Goal: Information Seeking & Learning: Learn about a topic

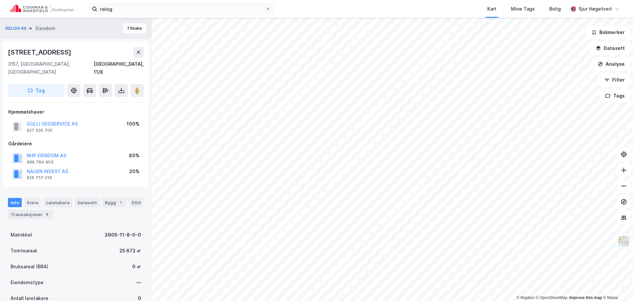
click at [131, 27] on button "Tilbake" at bounding box center [135, 28] width 24 height 11
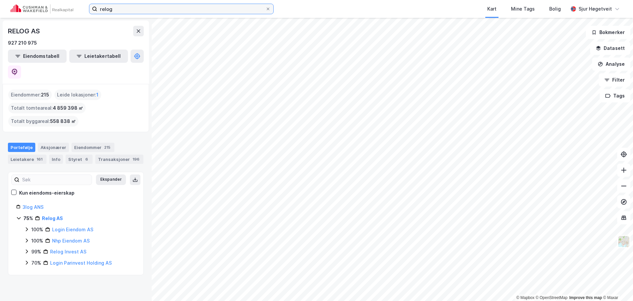
click at [133, 9] on input "relog" at bounding box center [181, 9] width 168 height 10
click at [133, 8] on input "relog" at bounding box center [181, 9] width 168 height 10
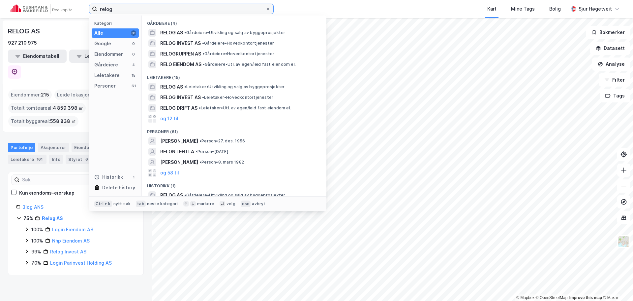
click at [133, 8] on input "relog" at bounding box center [181, 9] width 168 height 10
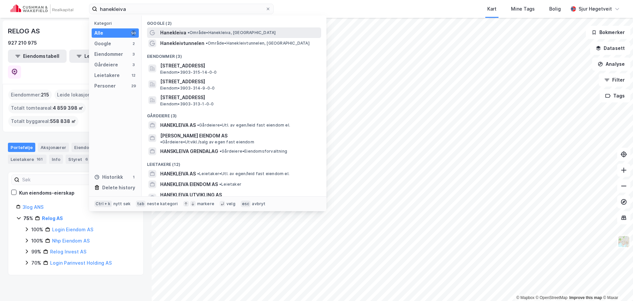
click at [190, 29] on div "Hanekleiva • Område • [GEOGRAPHIC_DATA], [GEOGRAPHIC_DATA]" at bounding box center [240, 33] width 160 height 8
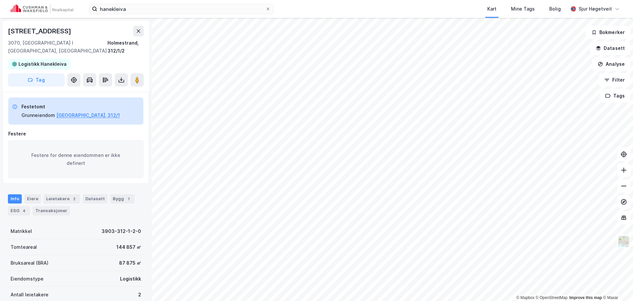
scroll to position [3, 0]
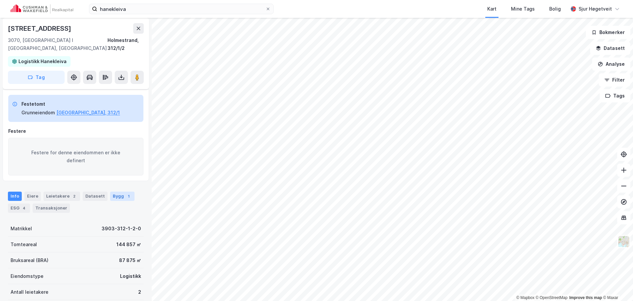
click at [117, 191] on div "Bygg 1" at bounding box center [122, 195] width 24 height 9
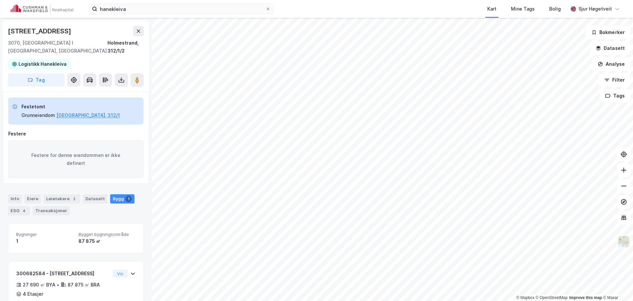
scroll to position [26, 0]
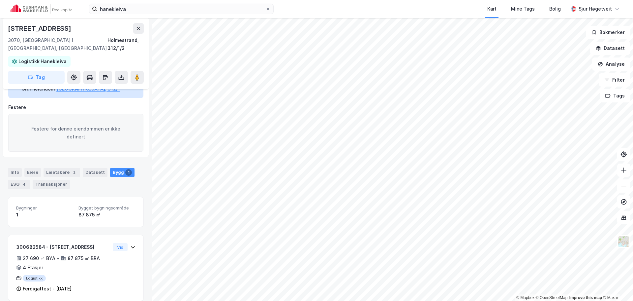
scroll to position [4, 0]
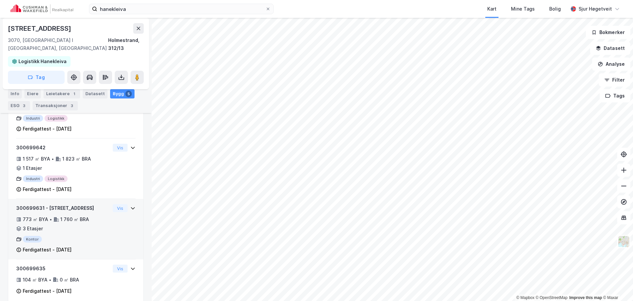
scroll to position [226, 0]
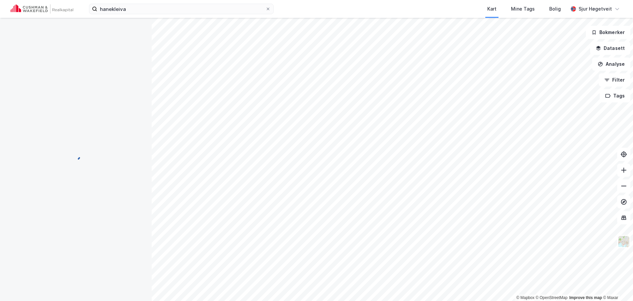
scroll to position [20, 0]
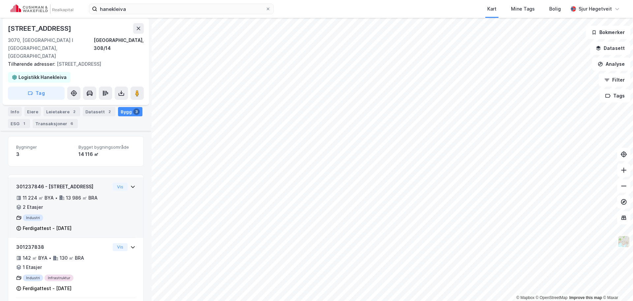
scroll to position [113, 0]
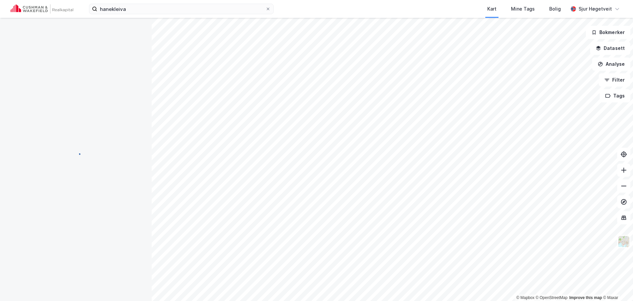
scroll to position [4, 0]
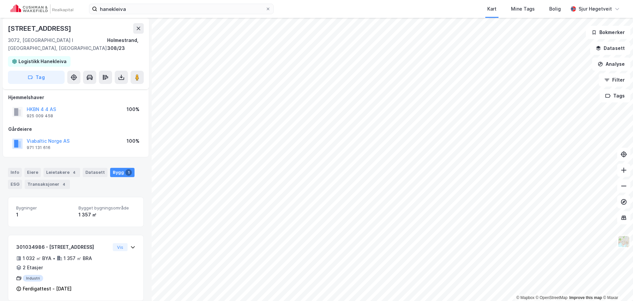
scroll to position [4, 0]
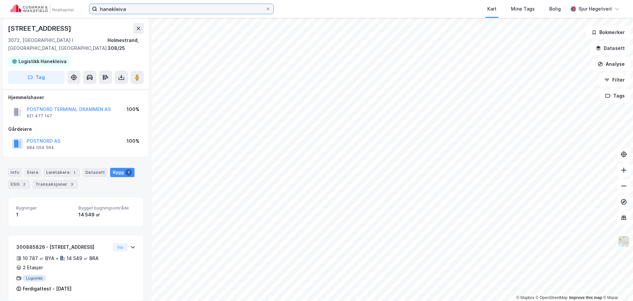
click at [173, 5] on input "hanekleiva" at bounding box center [181, 9] width 168 height 10
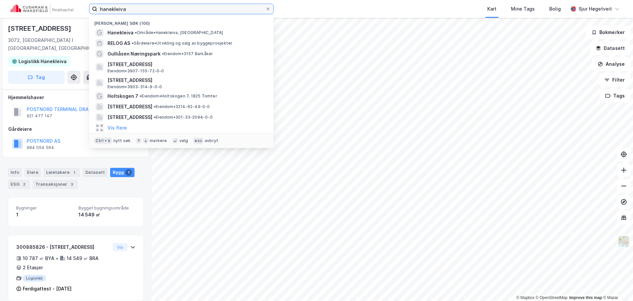
click at [173, 5] on input "hanekleiva" at bounding box center [181, 9] width 168 height 10
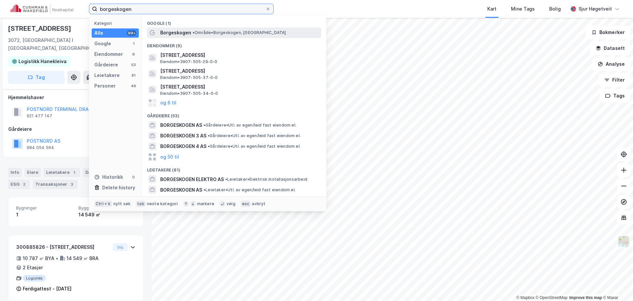
type input "borgeskogen"
click at [254, 35] on span "• Område • [GEOGRAPHIC_DATA], [GEOGRAPHIC_DATA]" at bounding box center [240, 32] width 94 height 5
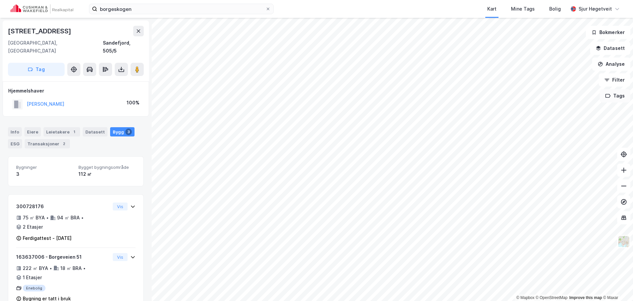
scroll to position [4, 0]
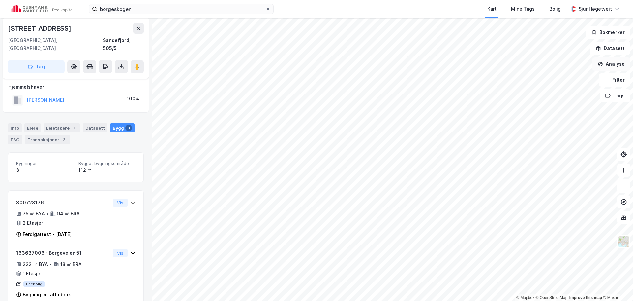
click at [617, 58] on button "Analyse" at bounding box center [612, 63] width 38 height 13
click at [613, 51] on button "Datasett" at bounding box center [611, 48] width 40 height 13
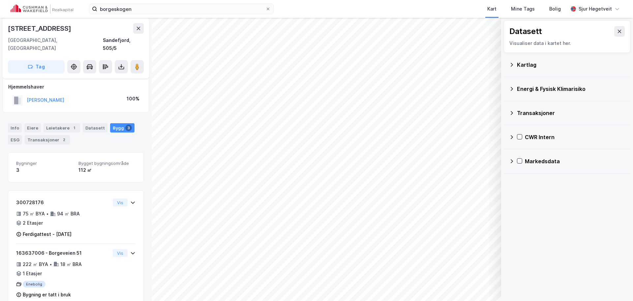
click at [513, 141] on div "CWR Intern" at bounding box center [567, 137] width 116 height 16
click at [531, 167] on div at bounding box center [528, 168] width 5 height 5
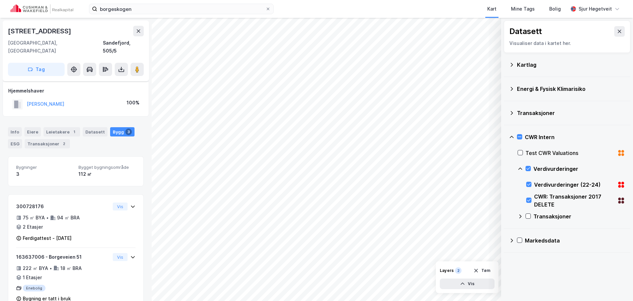
click at [532, 197] on div "CWR: Transaksjoner 2017 DELETE" at bounding box center [576, 200] width 99 height 16
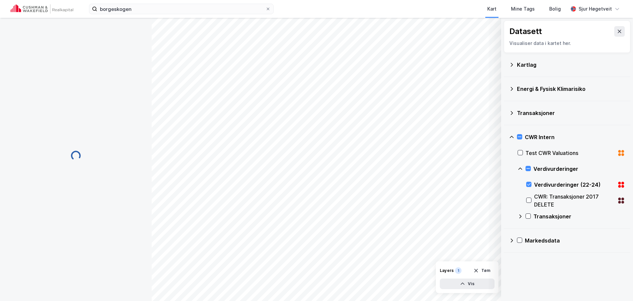
scroll to position [4, 0]
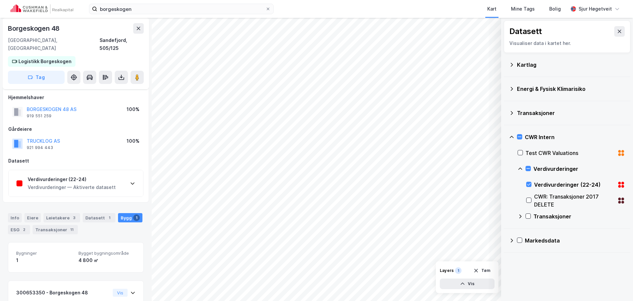
click at [115, 191] on div "Hjemmelshaver BORGESKOGEN 48 AS 919 551 259 100% Gårdeiere TRUCKLOG AS 921 994 …" at bounding box center [76, 145] width 146 height 114
click at [119, 184] on div "Verdivurderinger (22-24) Verdivurderinger — Aktiverte datasett" at bounding box center [76, 183] width 135 height 26
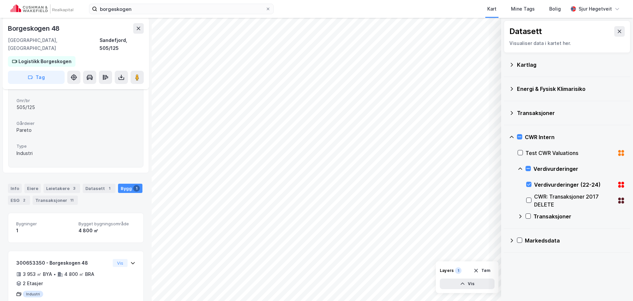
scroll to position [37, 0]
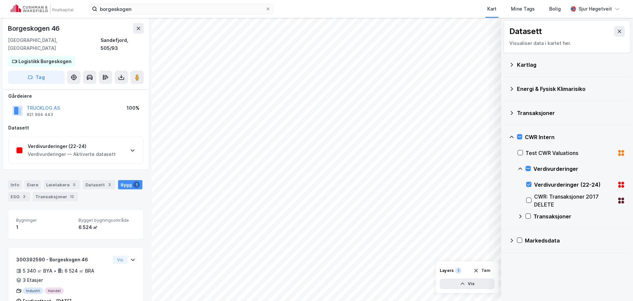
scroll to position [49, 0]
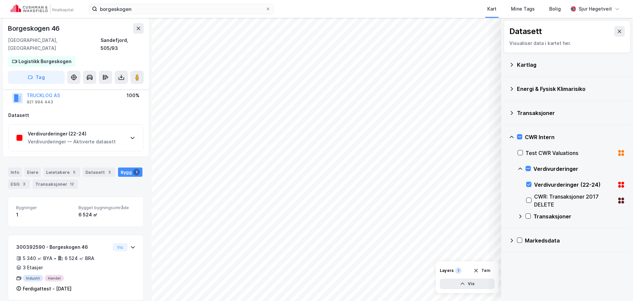
click at [76, 206] on div "Bygninger 1 Bygget bygningsområde 6 524 ㎡" at bounding box center [75, 212] width 119 height 14
click at [71, 138] on div "Verdivurderinger — Aktiverte datasett" at bounding box center [72, 142] width 88 height 8
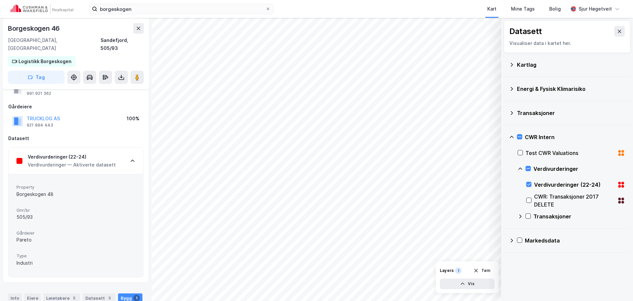
scroll to position [16, 0]
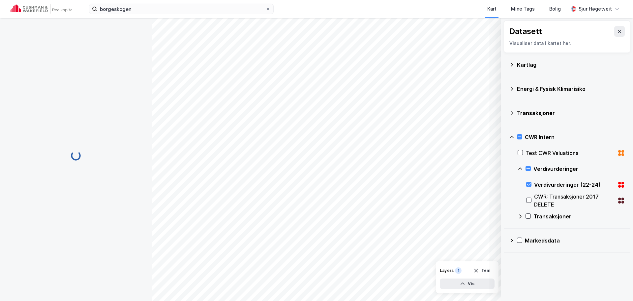
scroll to position [16, 0]
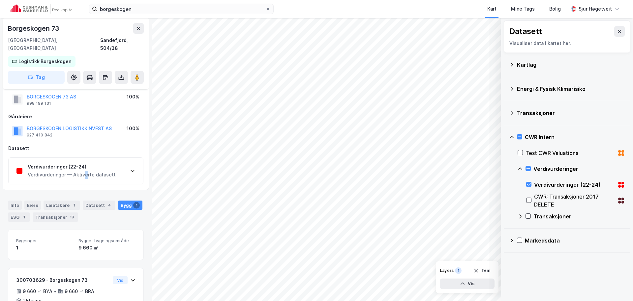
click at [84, 171] on div "Verdivurderinger — Aktiverte datasett" at bounding box center [72, 175] width 88 height 8
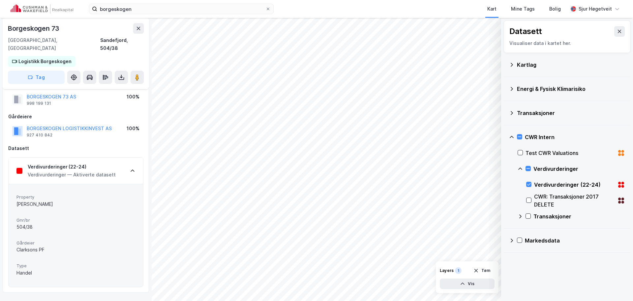
click at [53, 217] on span "Gnr/br" at bounding box center [75, 220] width 119 height 6
click at [43, 200] on div "[PERSON_NAME]" at bounding box center [75, 204] width 119 height 8
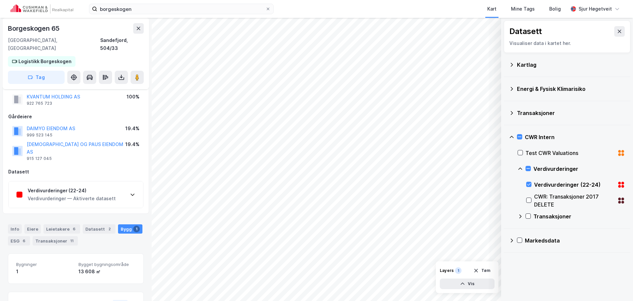
click at [83, 187] on div "Verdivurderinger (22-24) Verdivurderinger — Aktiverte datasett" at bounding box center [76, 194] width 135 height 26
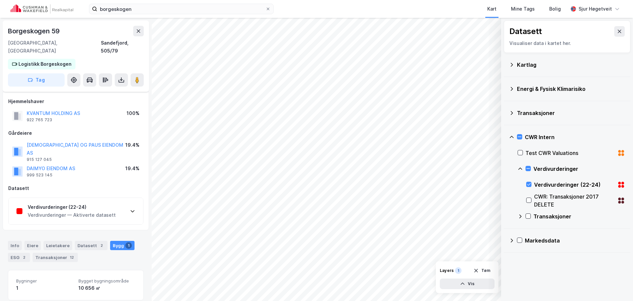
scroll to position [16, 0]
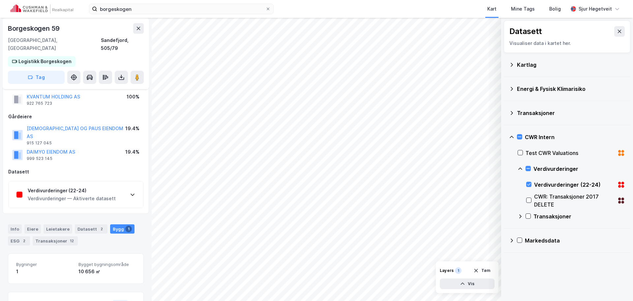
click at [102, 194] on div "Verdivurderinger — Aktiverte datasett" at bounding box center [72, 198] width 88 height 8
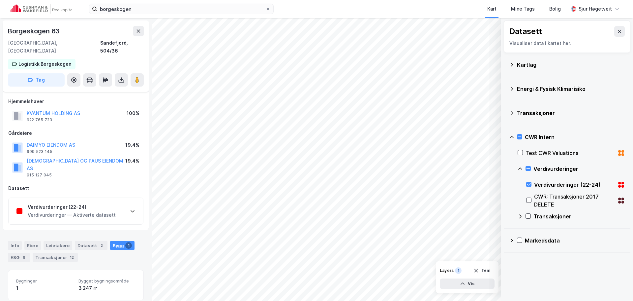
scroll to position [16, 0]
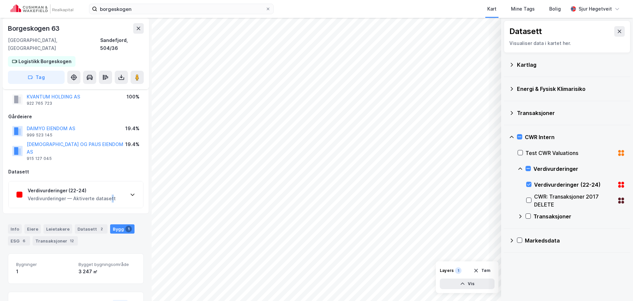
click at [110, 194] on div "Verdivurderinger — Aktiverte datasett" at bounding box center [72, 198] width 88 height 8
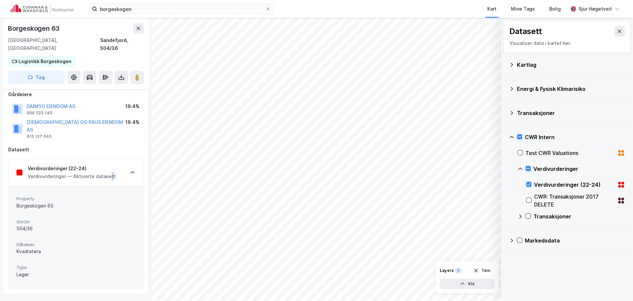
scroll to position [49, 0]
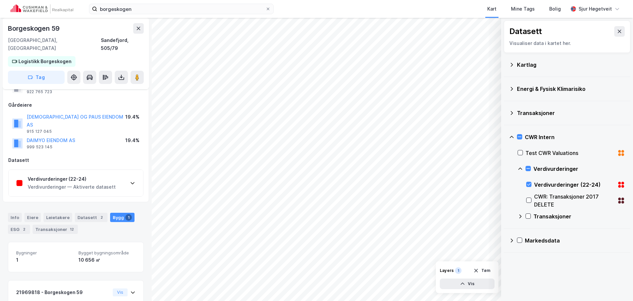
scroll to position [16, 0]
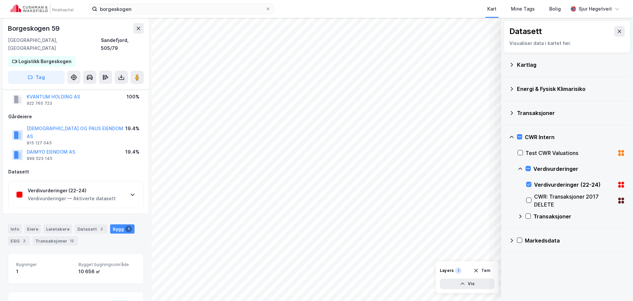
click at [111, 196] on div "Hjemmelshaver KVANTUM HOLDING AS 922 765 723 100% [DEMOGRAPHIC_DATA] PAUS OG PA…" at bounding box center [76, 144] width 146 height 138
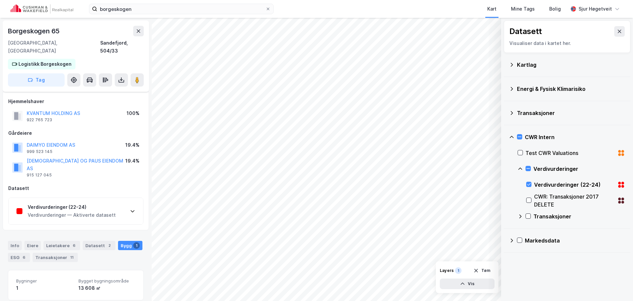
scroll to position [16, 0]
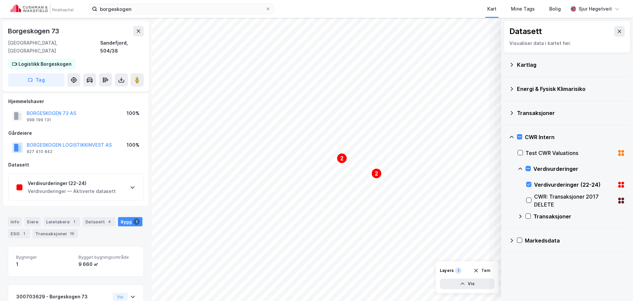
scroll to position [16, 0]
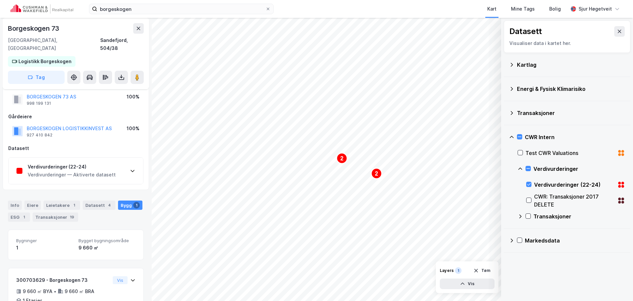
click at [115, 167] on div "Verdivurderinger (22-24) Verdivurderinger — Aktiverte datasett" at bounding box center [76, 170] width 135 height 26
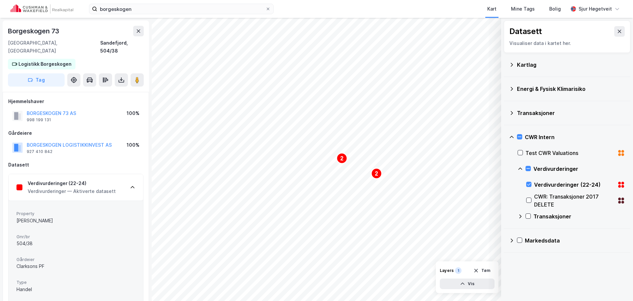
scroll to position [132, 0]
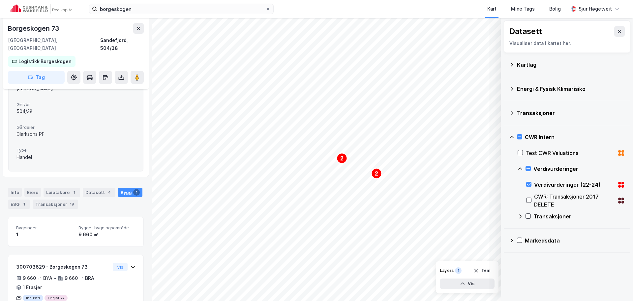
click at [19, 189] on div "Info [PERSON_NAME] 1 Datasett 4 Bygg 1 ESG 1 Transaksjoner 19" at bounding box center [76, 197] width 136 height 21
click at [18, 187] on div "Info" at bounding box center [15, 191] width 14 height 9
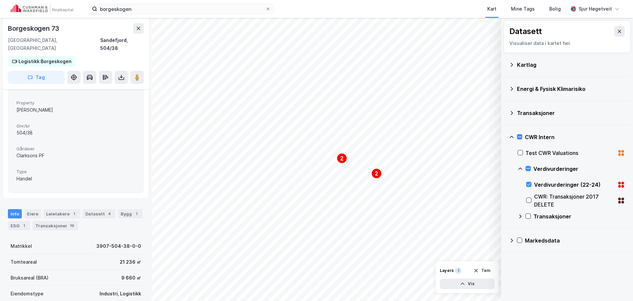
scroll to position [99, 0]
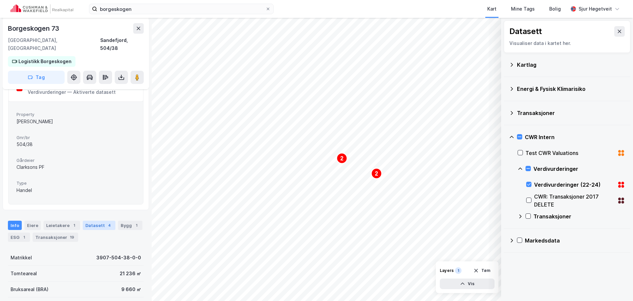
click at [100, 220] on div "Datasett 4" at bounding box center [99, 224] width 33 height 9
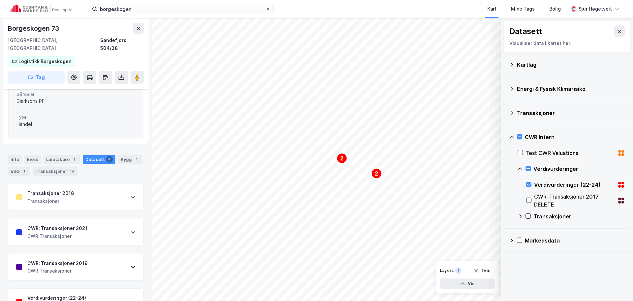
scroll to position [179, 0]
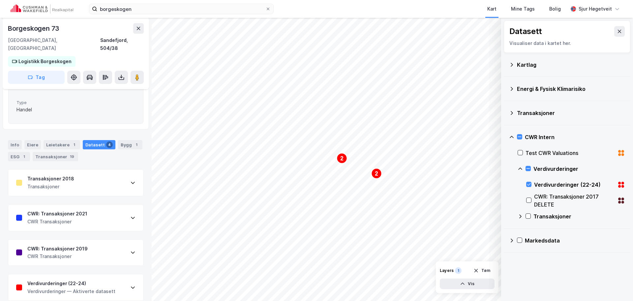
click at [106, 207] on div "CWR: Transaksjoner 2021 CWR Transaksjoner" at bounding box center [75, 217] width 135 height 26
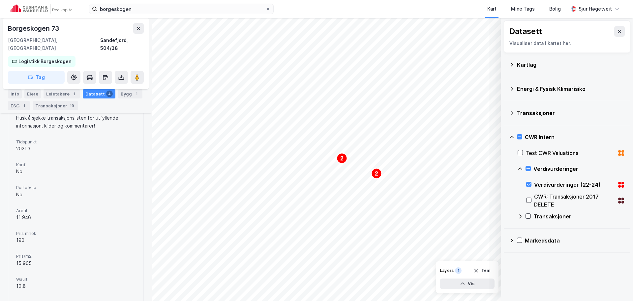
scroll to position [278, 0]
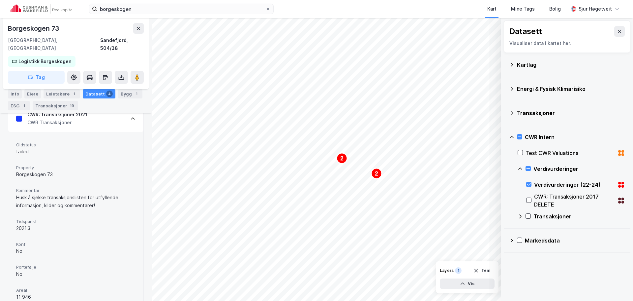
click at [15, 91] on div "Info" at bounding box center [15, 93] width 14 height 9
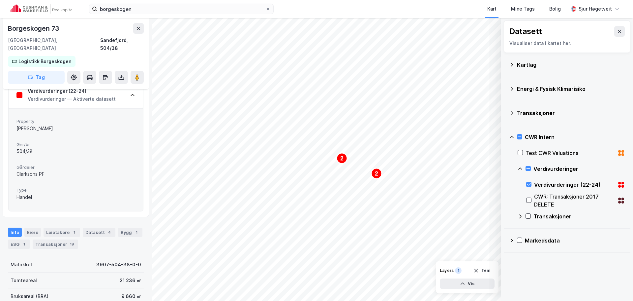
scroll to position [52, 0]
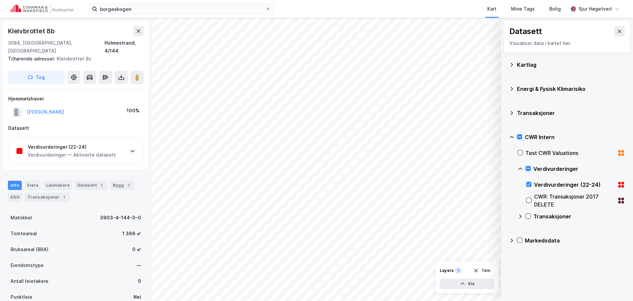
click at [129, 147] on div "Verdivurderinger (22-24) Verdivurderinger — Aktiverte datasett" at bounding box center [76, 151] width 135 height 26
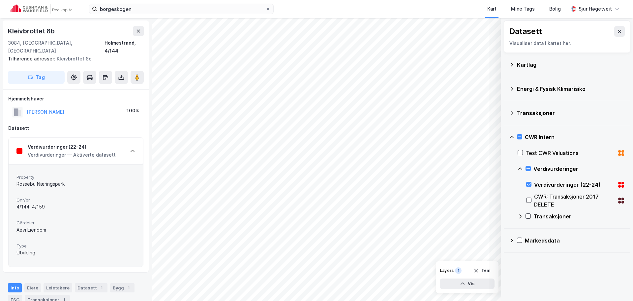
click at [129, 147] on div "Verdivurderinger (22-24) Verdivurderinger — Aktiverte datasett" at bounding box center [76, 151] width 135 height 26
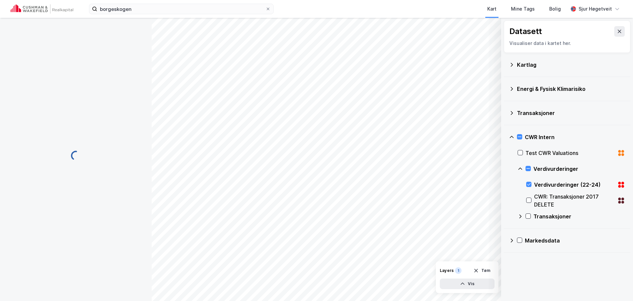
scroll to position [0, 0]
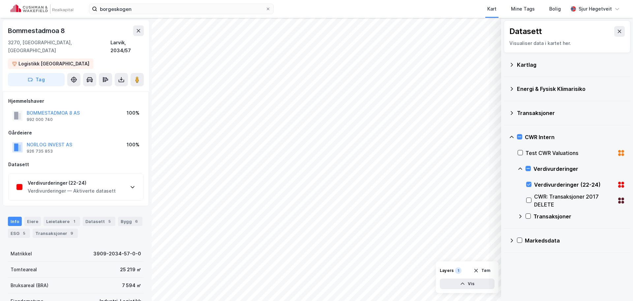
click at [98, 174] on div "Verdivurderinger (22-24) Verdivurderinger — Aktiverte datasett" at bounding box center [76, 187] width 135 height 26
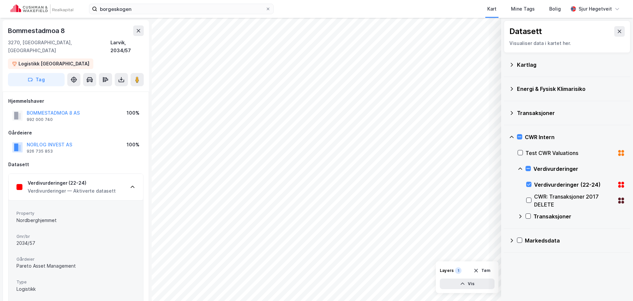
click at [109, 179] on div "Verdivurderinger (22-24)" at bounding box center [72, 183] width 88 height 8
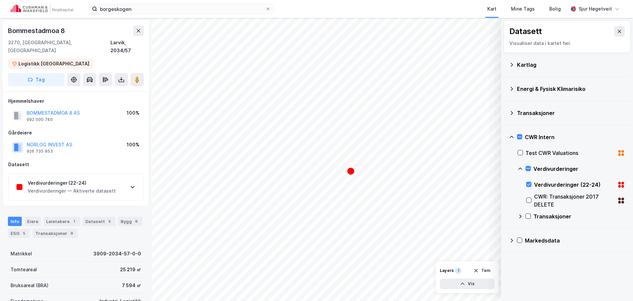
scroll to position [0, 0]
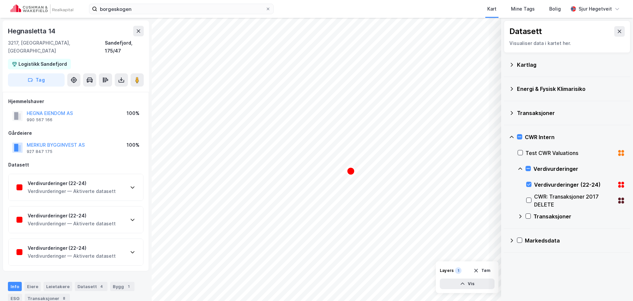
click at [122, 184] on div "Verdivurderinger (22-24) Verdivurderinger — Aktiverte datasett" at bounding box center [76, 187] width 135 height 26
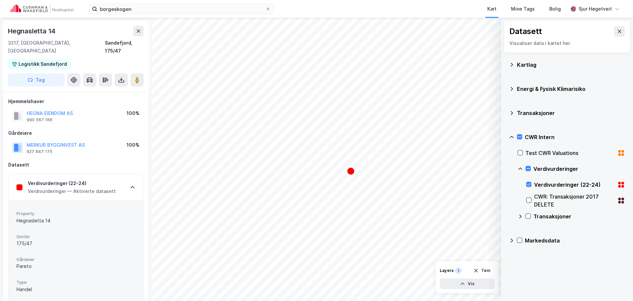
click at [123, 182] on div "Verdivurderinger (22-24) Verdivurderinger — Aktiverte datasett" at bounding box center [76, 187] width 135 height 26
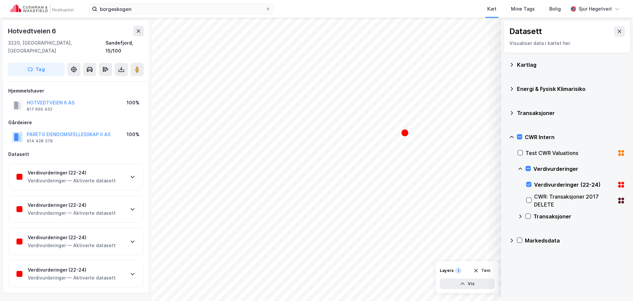
scroll to position [1, 0]
click at [87, 167] on div "Verdivurderinger (22-24)" at bounding box center [72, 171] width 88 height 8
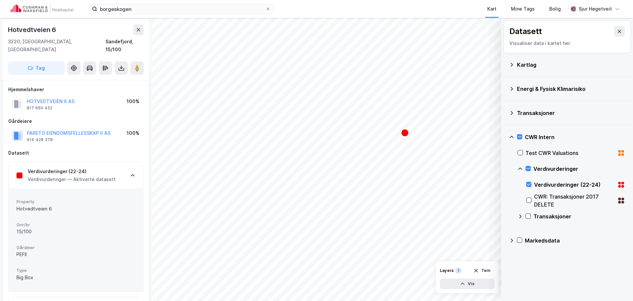
click at [90, 167] on div "Verdivurderinger (22-24)" at bounding box center [72, 171] width 88 height 8
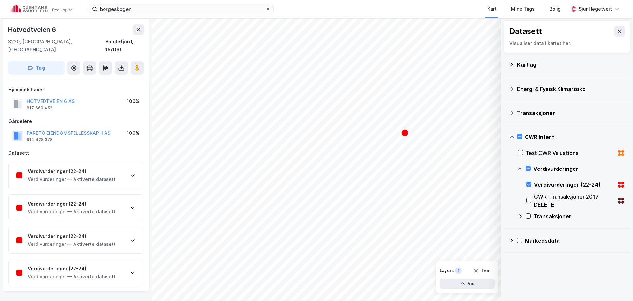
click at [88, 208] on div "Verdivurderinger — Aktiverte datasett" at bounding box center [72, 212] width 88 height 8
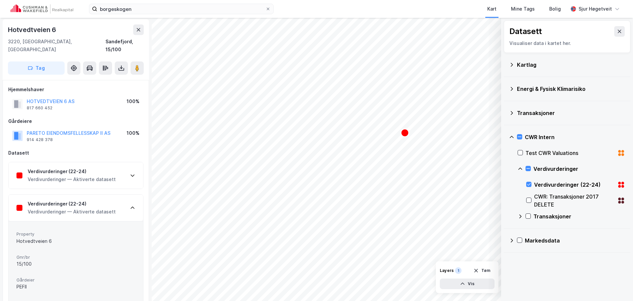
click at [90, 200] on div "Verdivurderinger (22-24)" at bounding box center [72, 204] width 88 height 8
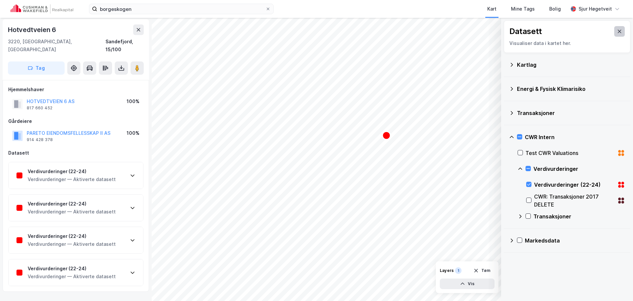
click at [619, 31] on button at bounding box center [620, 31] width 11 height 11
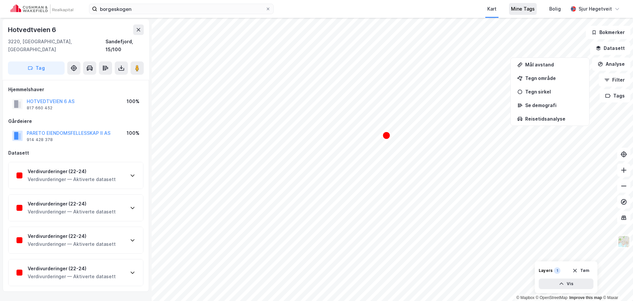
click at [521, 10] on div "Mine Tags" at bounding box center [523, 9] width 24 height 8
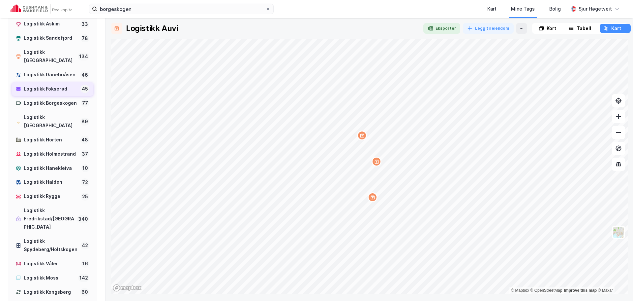
scroll to position [119, 0]
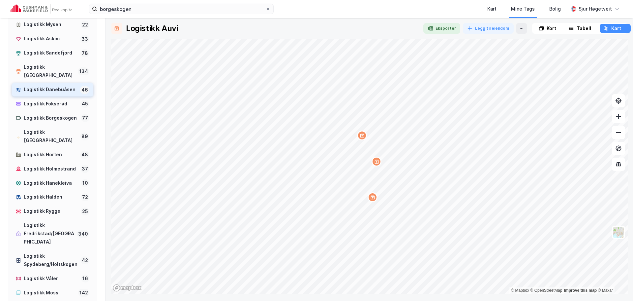
click at [52, 86] on div "Logistikk Danebuåsen" at bounding box center [51, 89] width 54 height 8
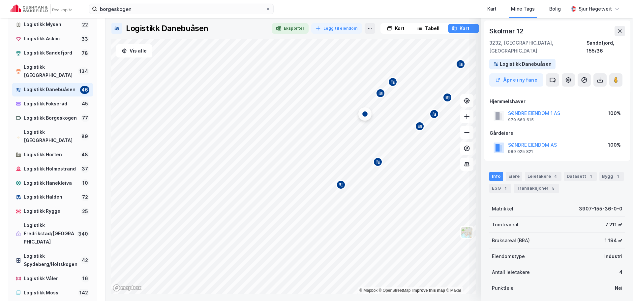
scroll to position [1, 0]
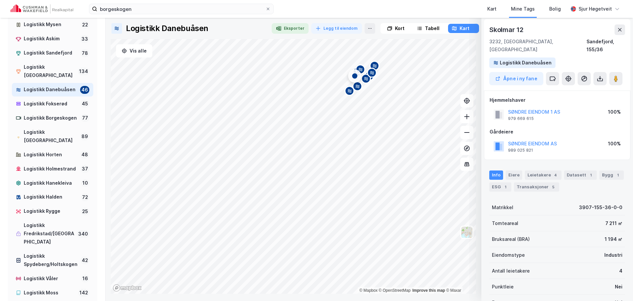
click at [411, 20] on div "Logistikk Danebuåsen Eksporter Legg til eiendom Kort Tabell Kart Vis alle © Map…" at bounding box center [370, 159] width 528 height 283
